Goal: Book appointment/travel/reservation

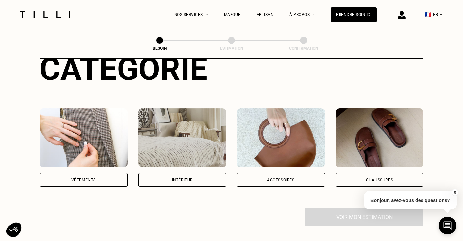
scroll to position [90, 0]
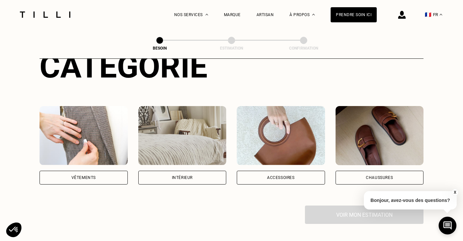
click at [88, 171] on div "Vêtements" at bounding box center [83, 178] width 88 height 14
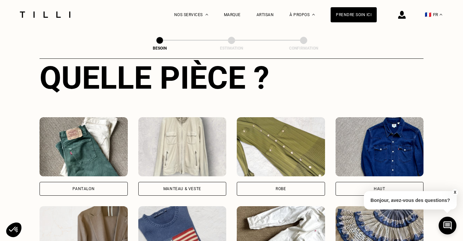
scroll to position [256, 0]
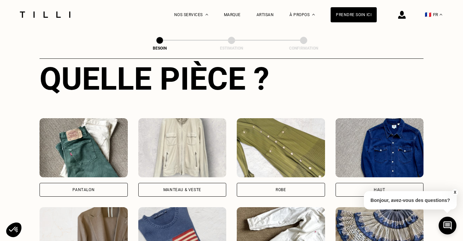
click at [179, 165] on img at bounding box center [182, 147] width 88 height 59
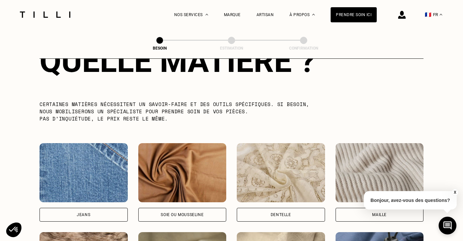
scroll to position [633, 0]
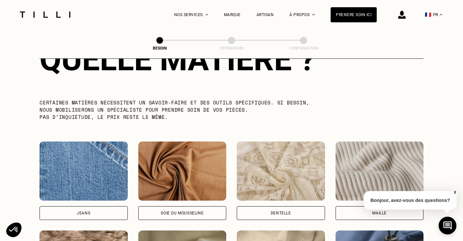
click at [178, 171] on img at bounding box center [182, 171] width 88 height 59
select select "FR"
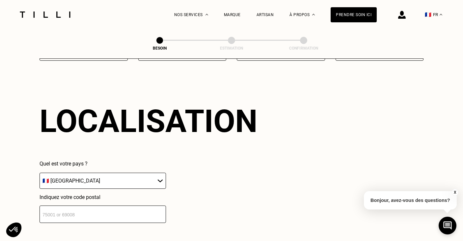
scroll to position [882, 0]
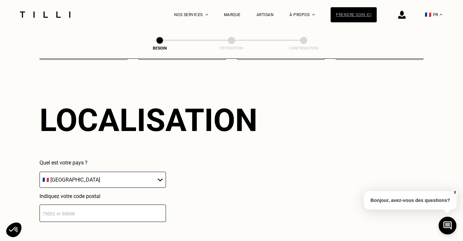
click at [351, 16] on div "Prendre soin ici" at bounding box center [353, 14] width 46 height 15
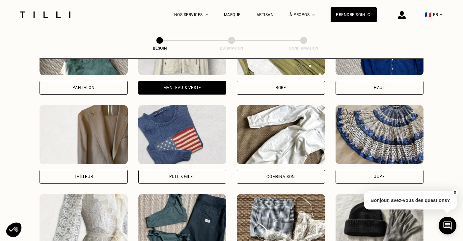
scroll to position [311, 0]
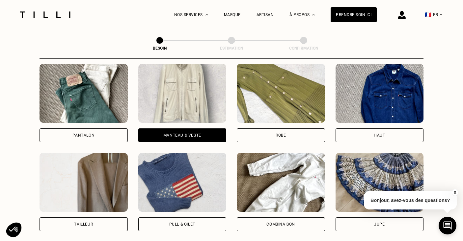
click at [169, 134] on div "Manteau & Veste" at bounding box center [182, 136] width 38 height 4
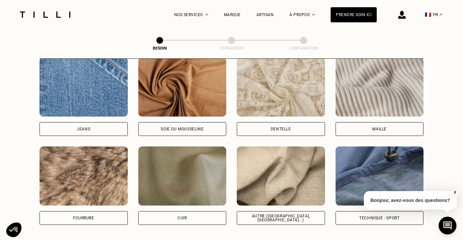
scroll to position [713, 0]
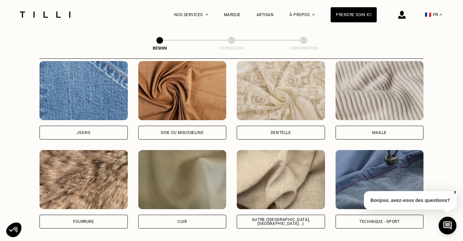
click at [202, 98] on img at bounding box center [182, 90] width 88 height 59
select select "FR"
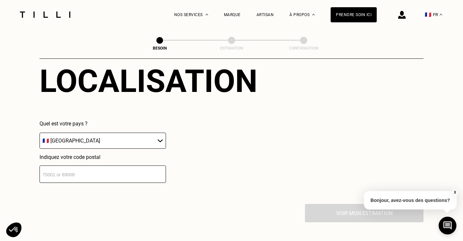
scroll to position [951, 0]
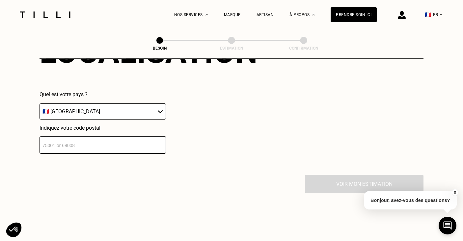
click at [147, 138] on input "number" at bounding box center [102, 145] width 126 height 17
type input "92210"
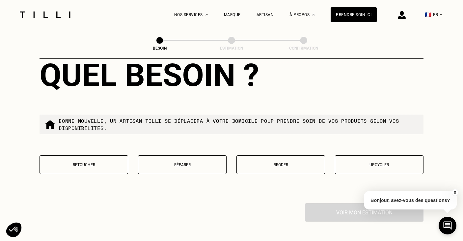
scroll to position [1090, 0]
click at [194, 163] on p "Réparer" at bounding box center [181, 165] width 81 height 5
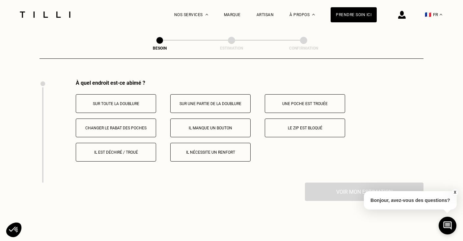
scroll to position [1212, 0]
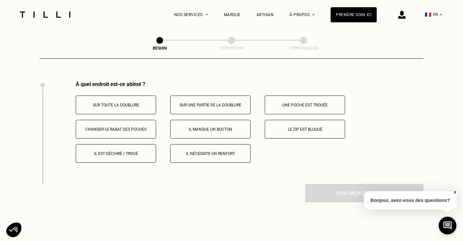
click at [125, 144] on button "Il est déchiré / troué" at bounding box center [116, 153] width 80 height 19
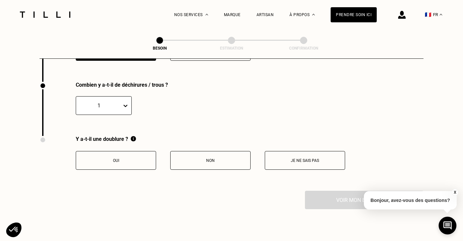
scroll to position [1316, 0]
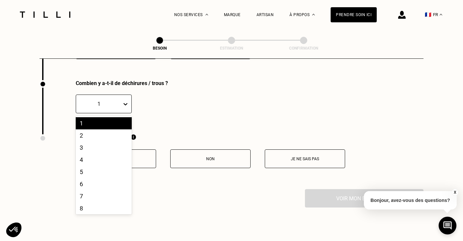
click at [129, 98] on div at bounding box center [126, 104] width 9 height 12
click at [109, 142] on div "3" at bounding box center [104, 148] width 56 height 12
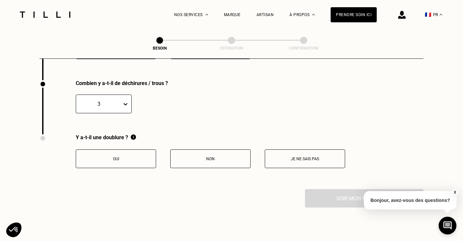
click at [150, 150] on button "Oui" at bounding box center [116, 159] width 80 height 19
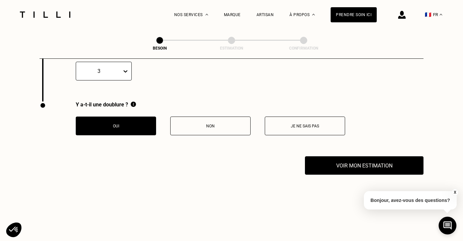
scroll to position [1375, 0]
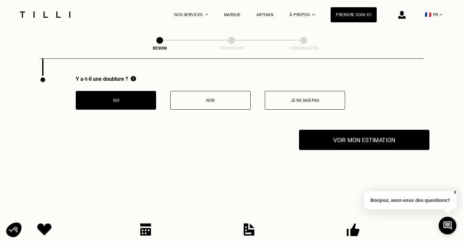
click at [347, 133] on button "Voir mon estimation" at bounding box center [364, 140] width 130 height 20
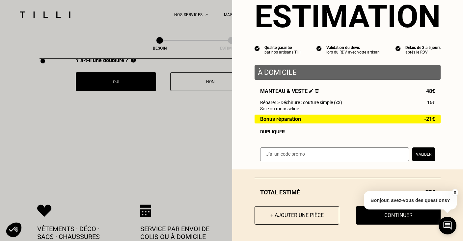
scroll to position [1395, 0]
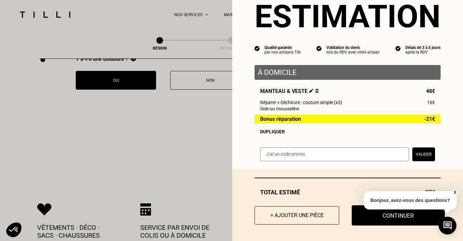
click at [389, 221] on button "Continuer" at bounding box center [397, 216] width 93 height 20
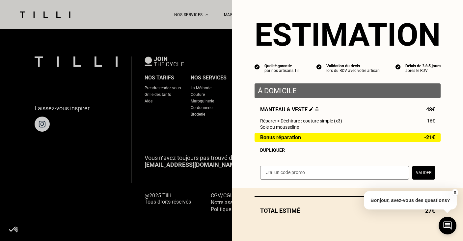
scroll to position [5, 0]
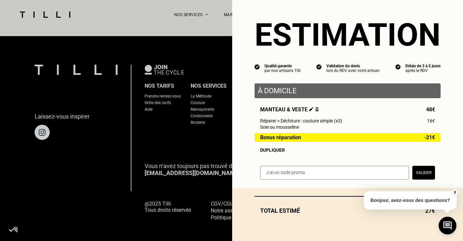
select select "FR"
